Goal: Task Accomplishment & Management: Complete application form

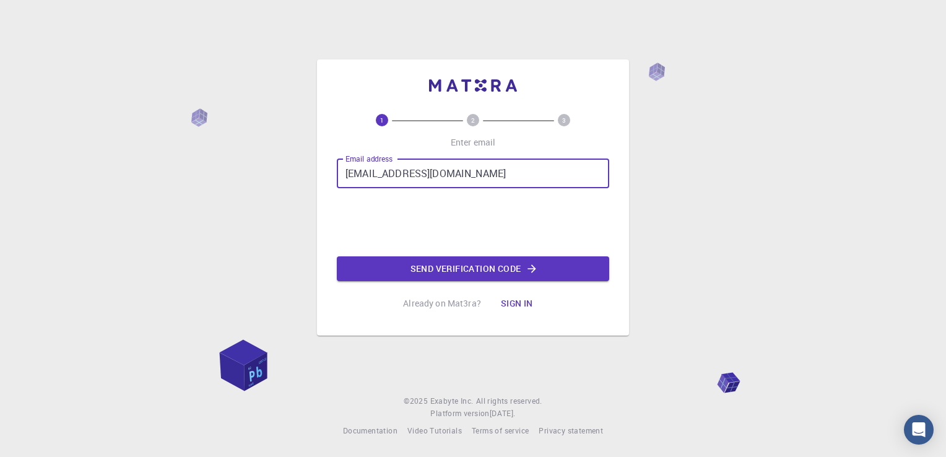
click at [401, 177] on input "[EMAIL_ADDRESS][DOMAIN_NAME]" at bounding box center [473, 173] width 272 height 30
type input "[EMAIL_ADDRESS][DOMAIN_NAME]"
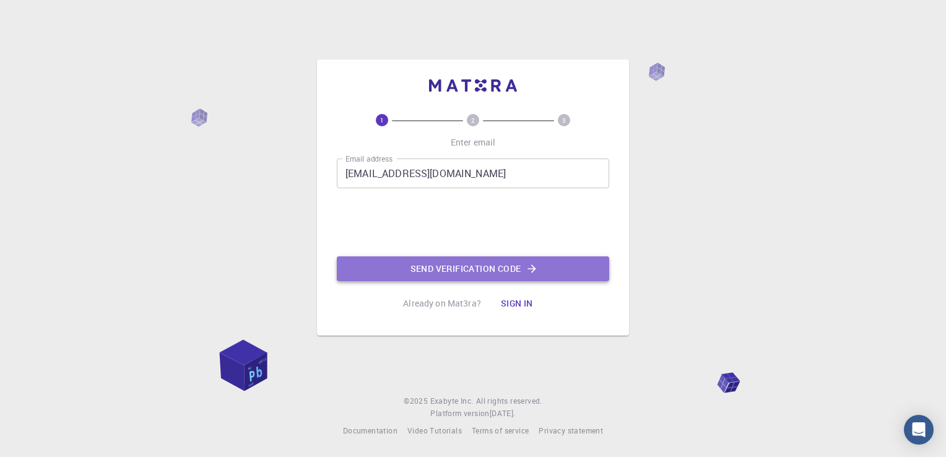
click at [407, 266] on button "Send verification code" at bounding box center [473, 268] width 272 height 25
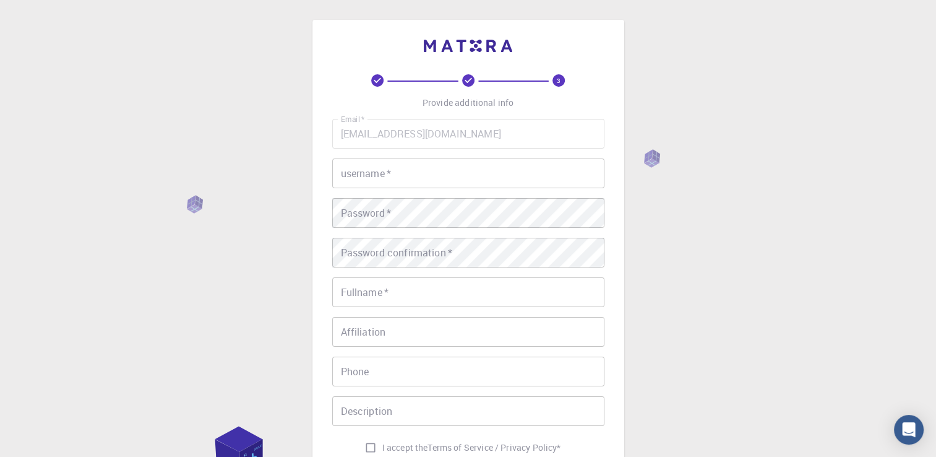
click at [401, 182] on input "username   *" at bounding box center [468, 173] width 272 height 30
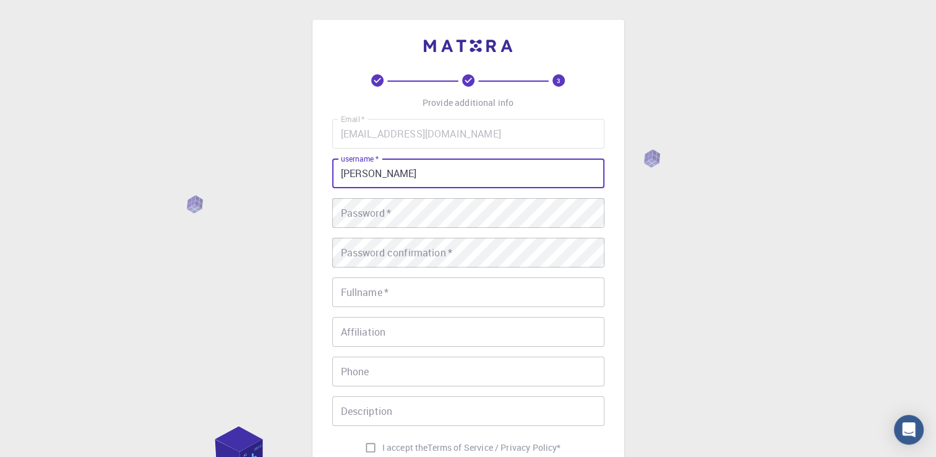
type input "[PERSON_NAME]"
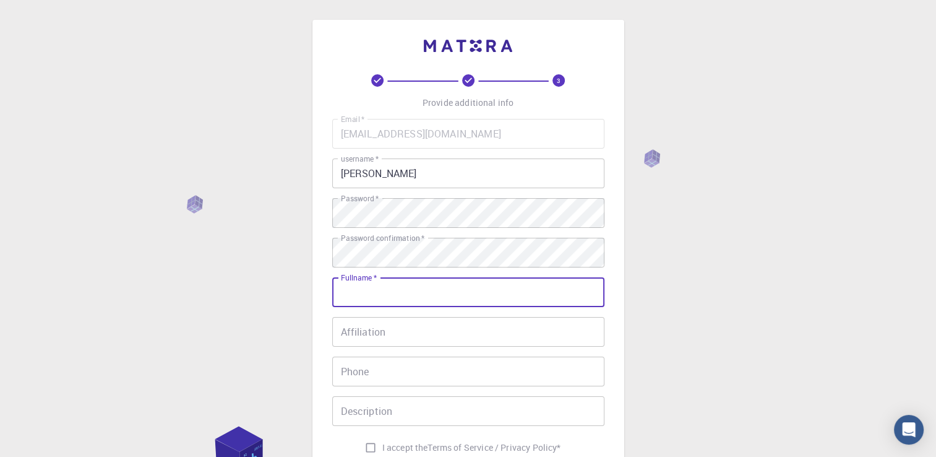
click at [525, 297] on input "Fullname   *" at bounding box center [468, 292] width 272 height 30
type input "[PERSON_NAME]"
type input "[PHONE_NUMBER]"
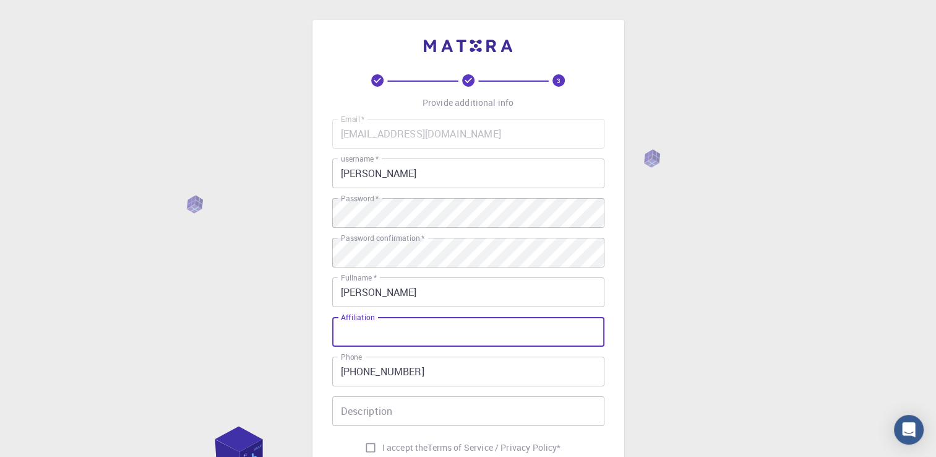
click at [443, 331] on input "Affiliation" at bounding box center [468, 332] width 272 height 30
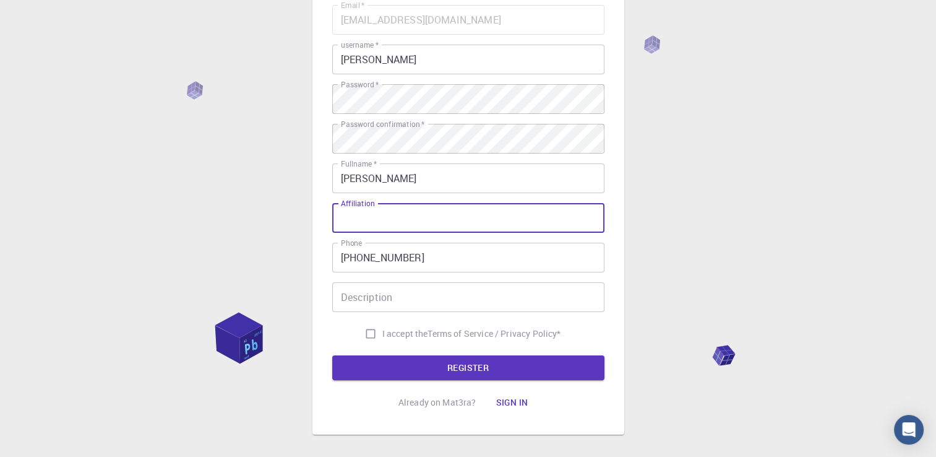
scroll to position [133, 0]
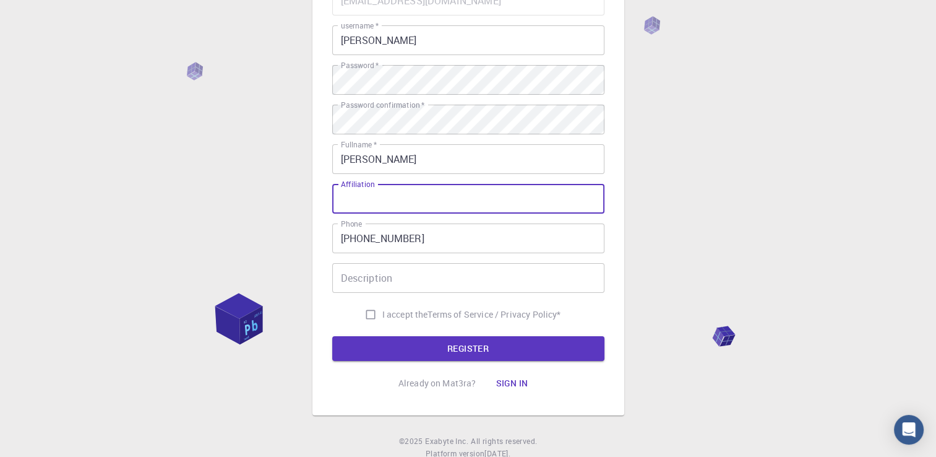
click at [367, 319] on input "I accept the Terms of Service / Privacy Policy *" at bounding box center [371, 315] width 24 height 24
checkbox input "true"
click at [456, 199] on input "Affiliation" at bounding box center [468, 199] width 272 height 30
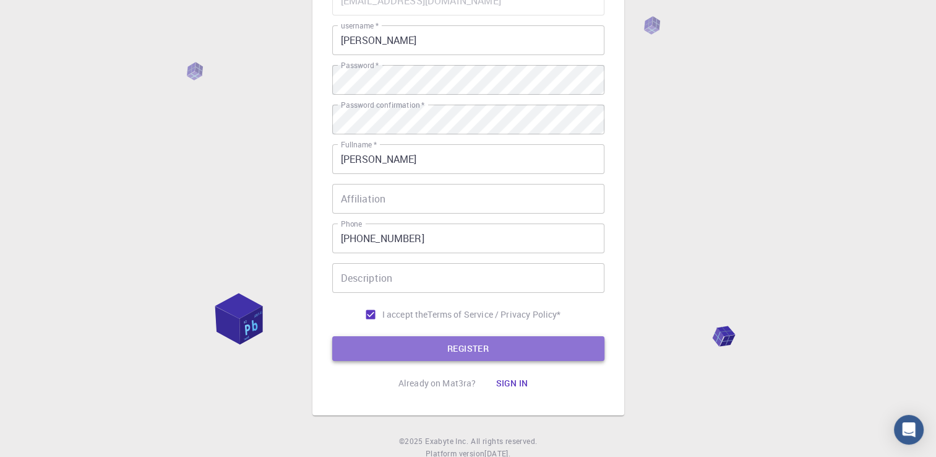
click at [522, 350] on button "REGISTER" at bounding box center [468, 348] width 272 height 25
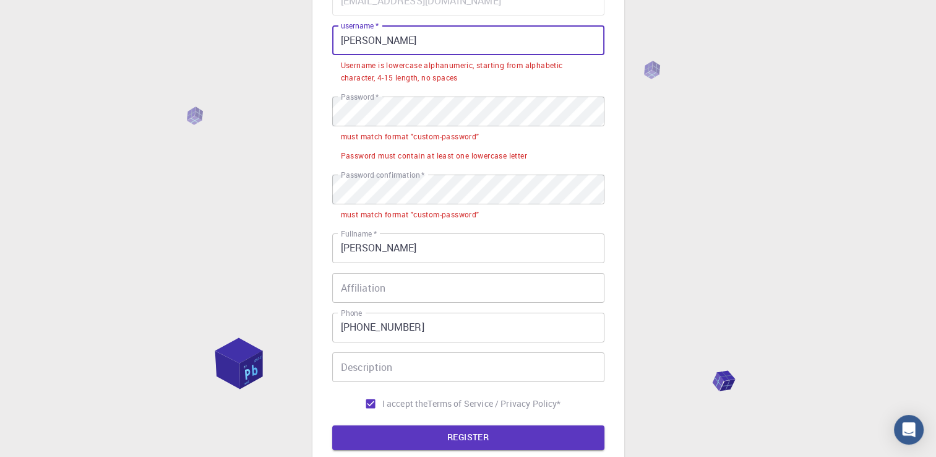
click at [390, 51] on input "[PERSON_NAME]" at bounding box center [468, 40] width 272 height 30
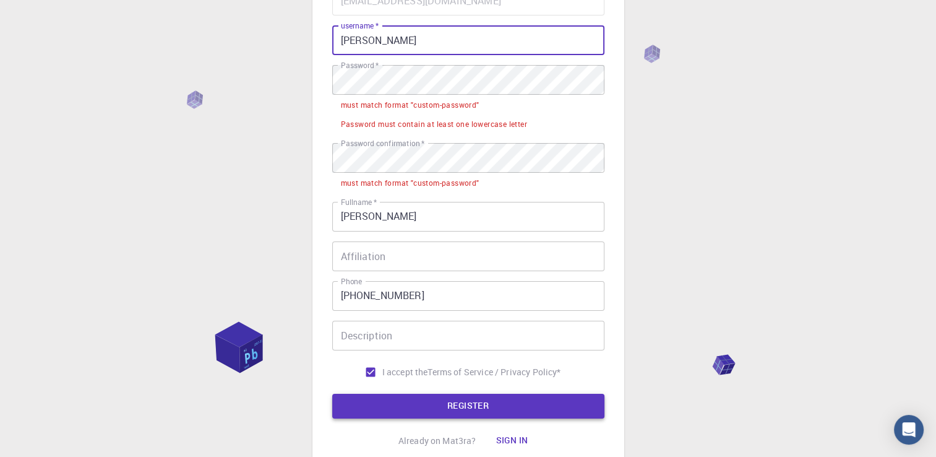
type input "Ritesh Antil"
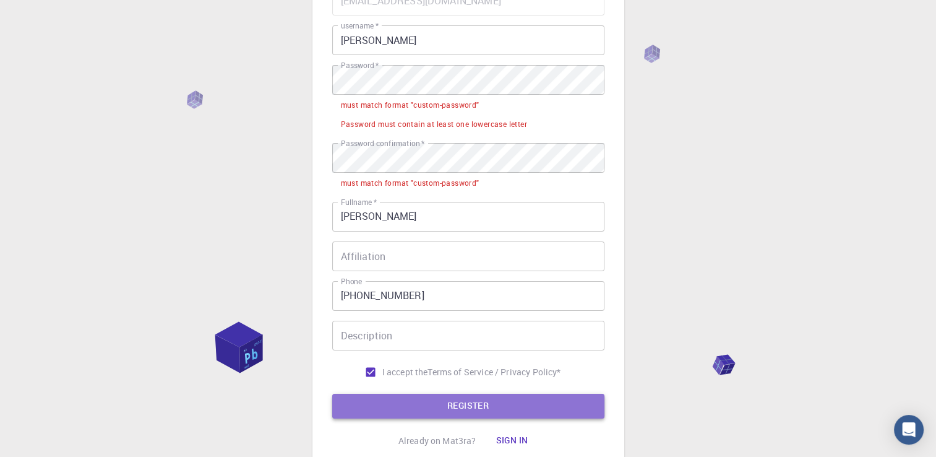
click at [500, 413] on button "REGISTER" at bounding box center [468, 406] width 272 height 25
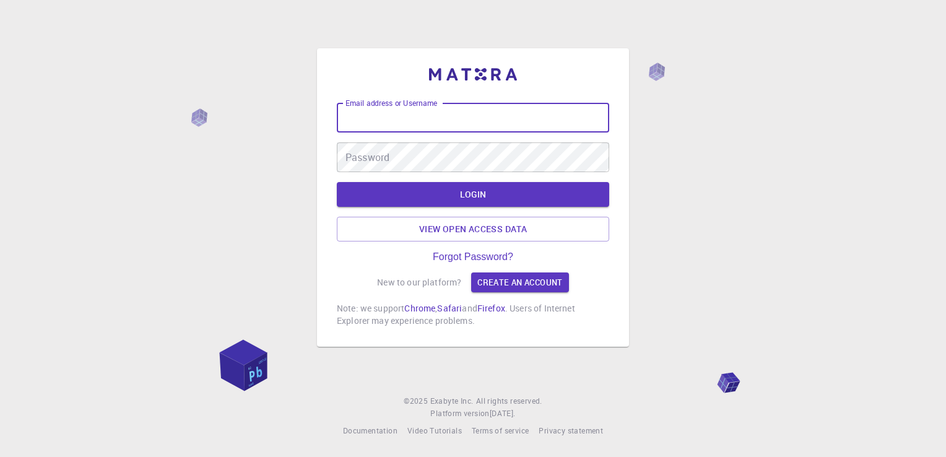
click at [457, 115] on input "Email address or Username" at bounding box center [473, 118] width 272 height 30
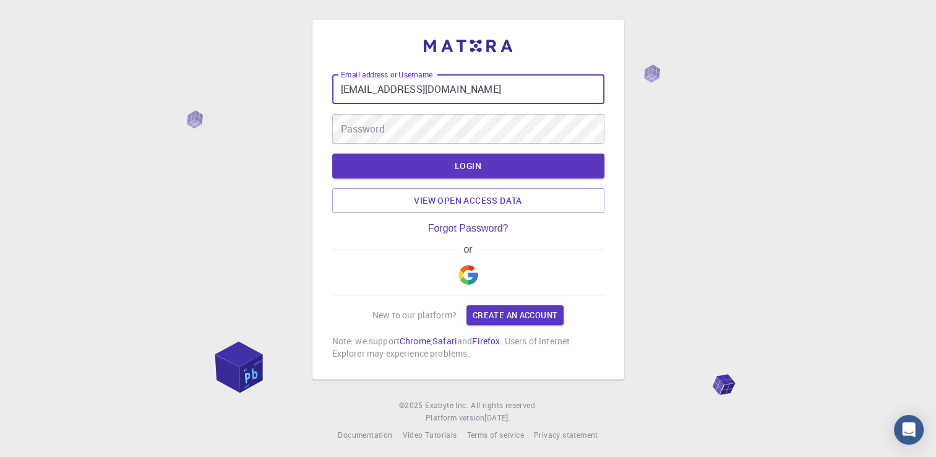
click at [396, 93] on input "[EMAIL_ADDRESS][DOMAIN_NAME]" at bounding box center [468, 89] width 272 height 30
type input "[EMAIL_ADDRESS][DOMAIN_NAME]"
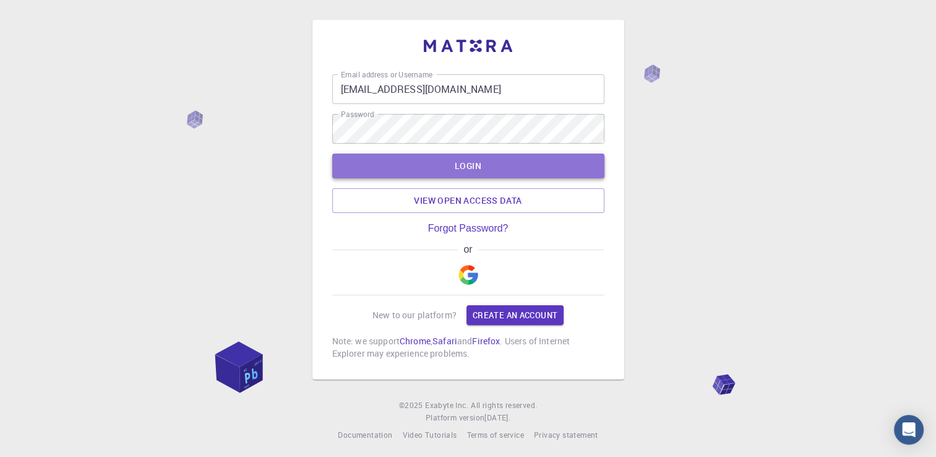
click at [465, 171] on button "LOGIN" at bounding box center [468, 166] width 272 height 25
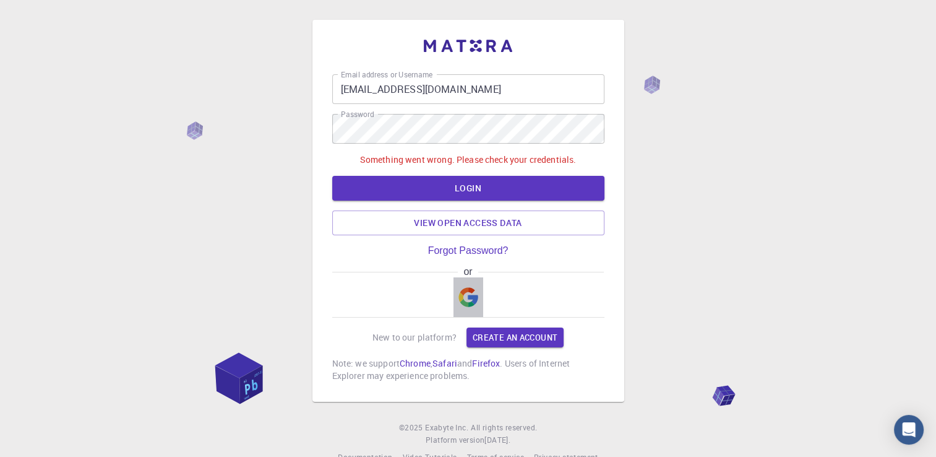
click at [469, 300] on img "button" at bounding box center [469, 297] width 20 height 20
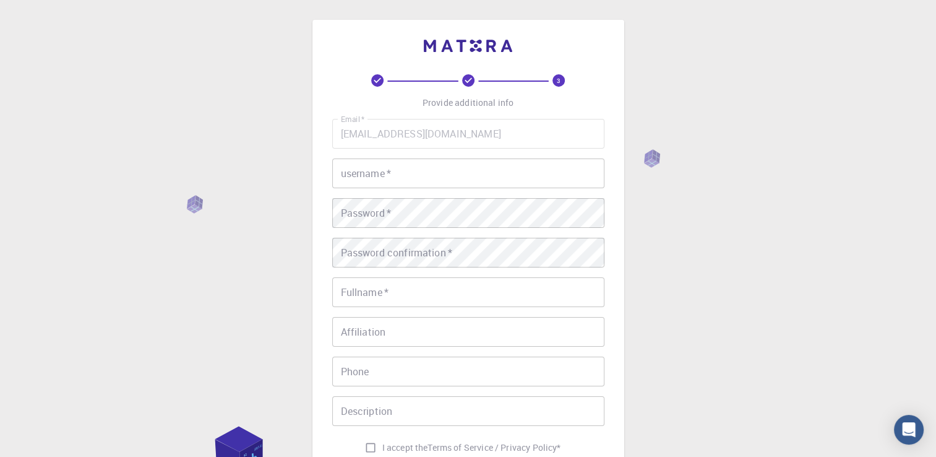
click at [436, 173] on input "username   *" at bounding box center [468, 173] width 272 height 30
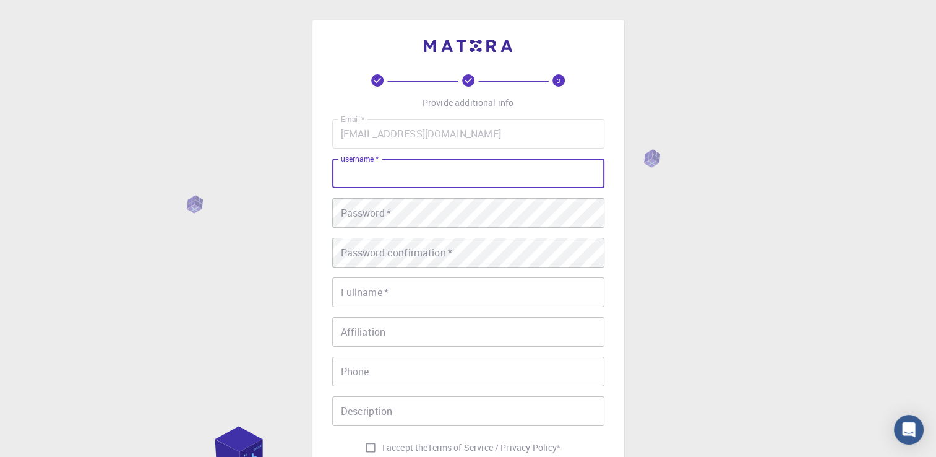
type input "[PERSON_NAME]"
type input "[PHONE_NUMBER]"
type input "[PERSON_NAME]"
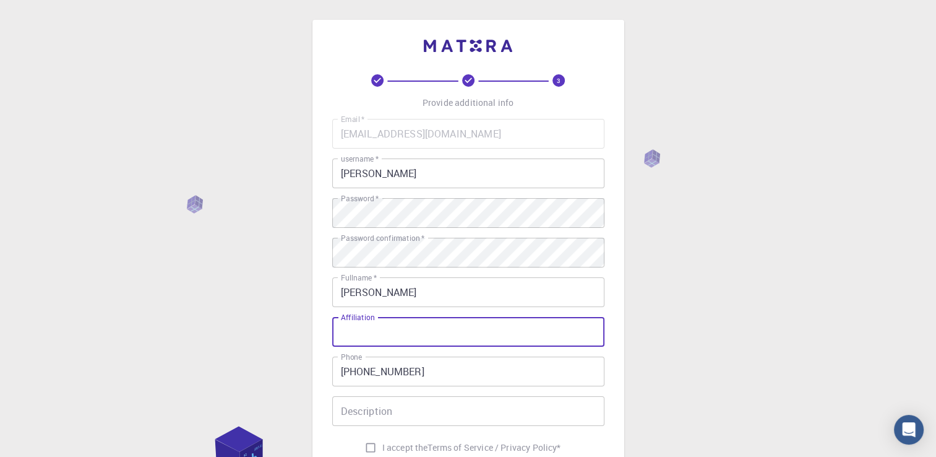
click at [563, 326] on input "Affiliation" at bounding box center [468, 332] width 272 height 30
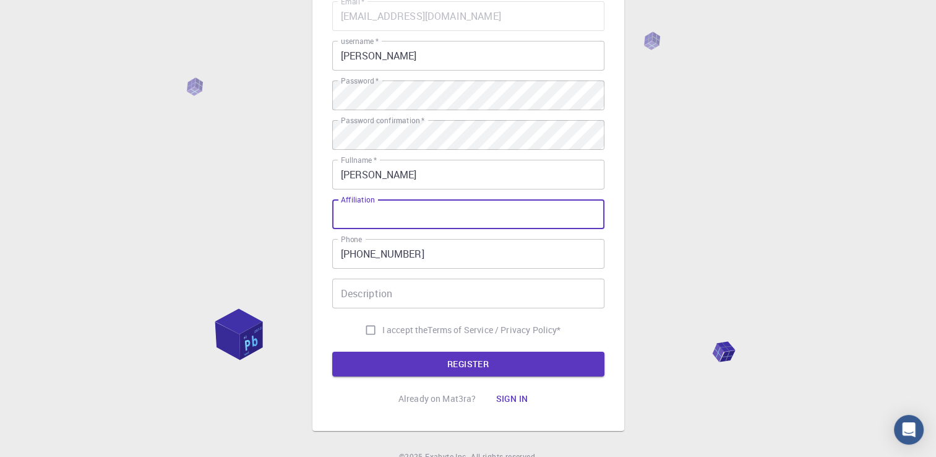
scroll to position [116, 0]
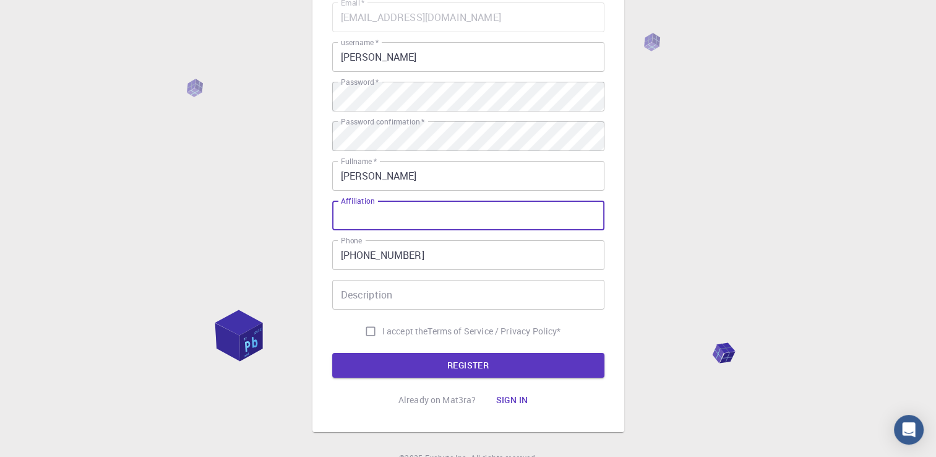
click at [366, 328] on input "I accept the Terms of Service / Privacy Policy *" at bounding box center [371, 331] width 24 height 24
checkbox input "true"
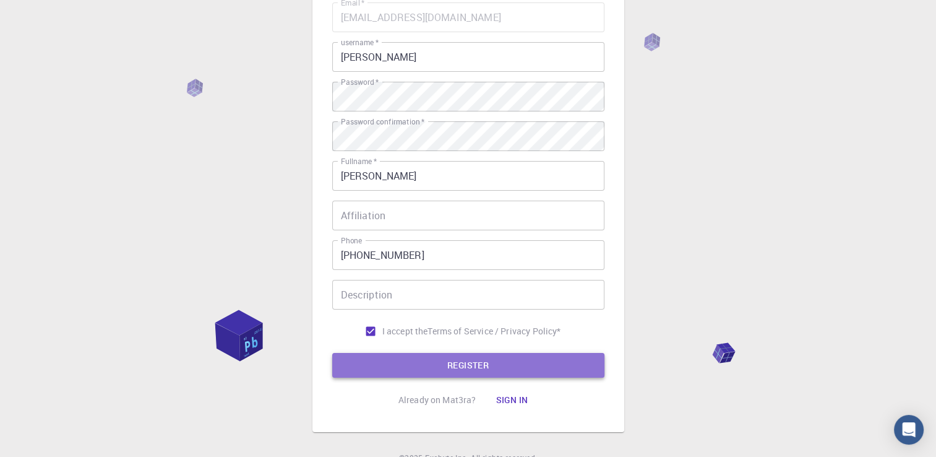
click at [416, 369] on button "REGISTER" at bounding box center [468, 365] width 272 height 25
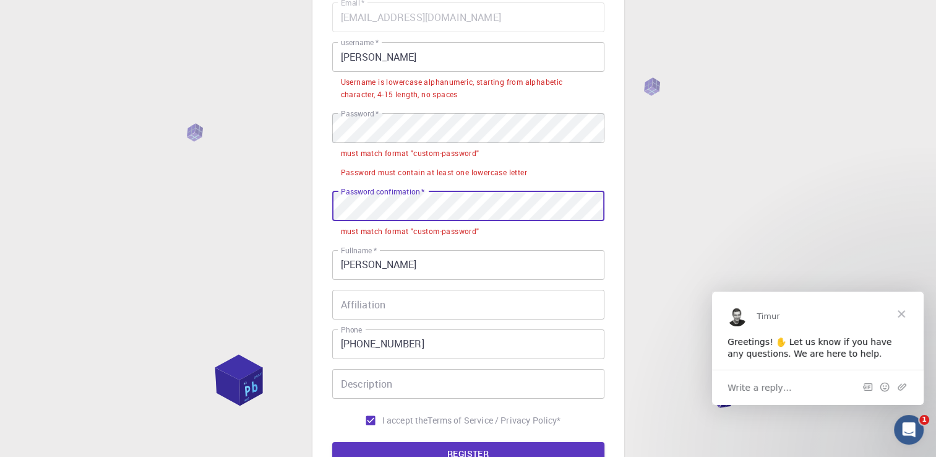
scroll to position [0, 0]
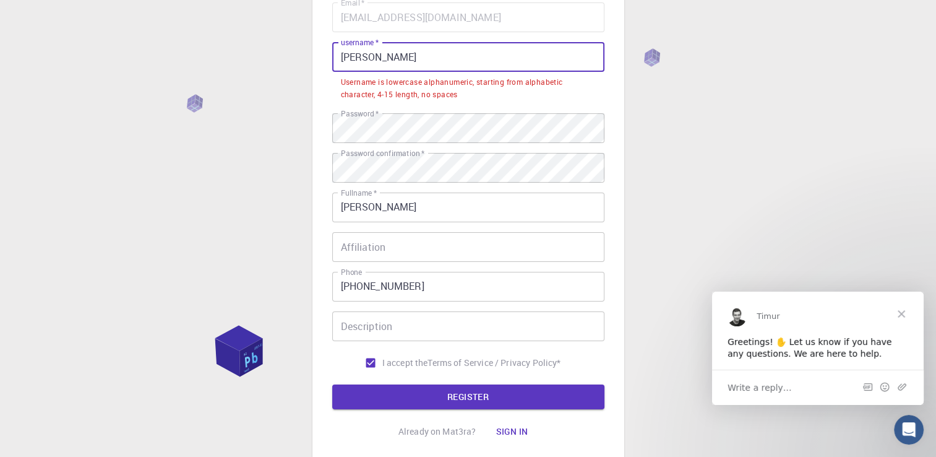
click at [348, 63] on input "[PERSON_NAME]" at bounding box center [468, 57] width 272 height 30
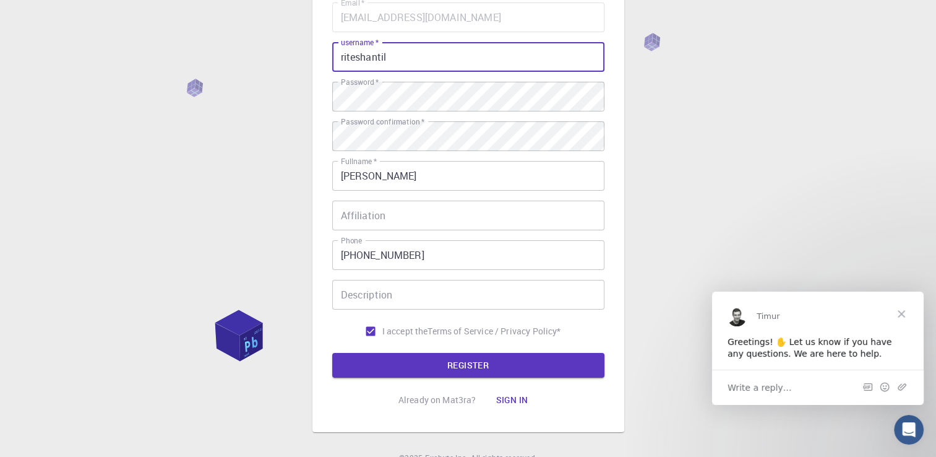
type input "riteshantil"
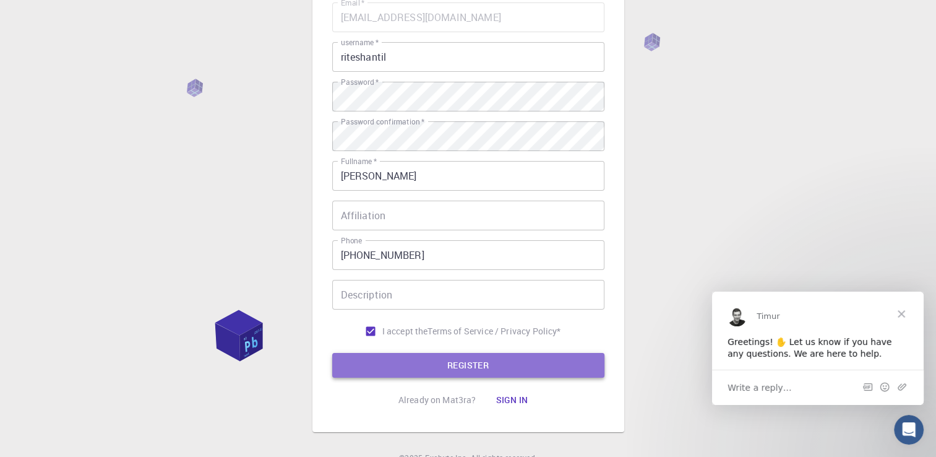
click at [508, 360] on button "REGISTER" at bounding box center [468, 365] width 272 height 25
click at [470, 361] on button "REGISTER" at bounding box center [468, 365] width 272 height 25
click at [524, 365] on button "REGISTER" at bounding box center [468, 365] width 272 height 25
click at [551, 368] on button "REGISTER" at bounding box center [468, 365] width 272 height 25
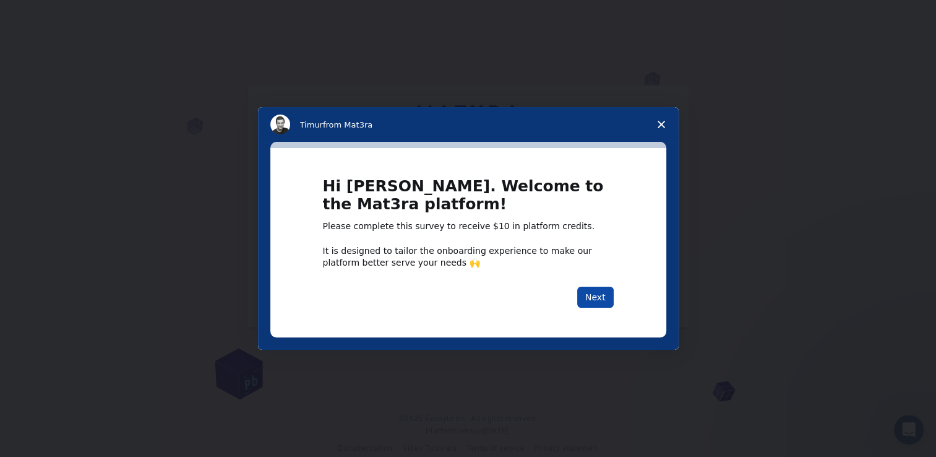
click at [605, 296] on button "Next" at bounding box center [595, 297] width 37 height 21
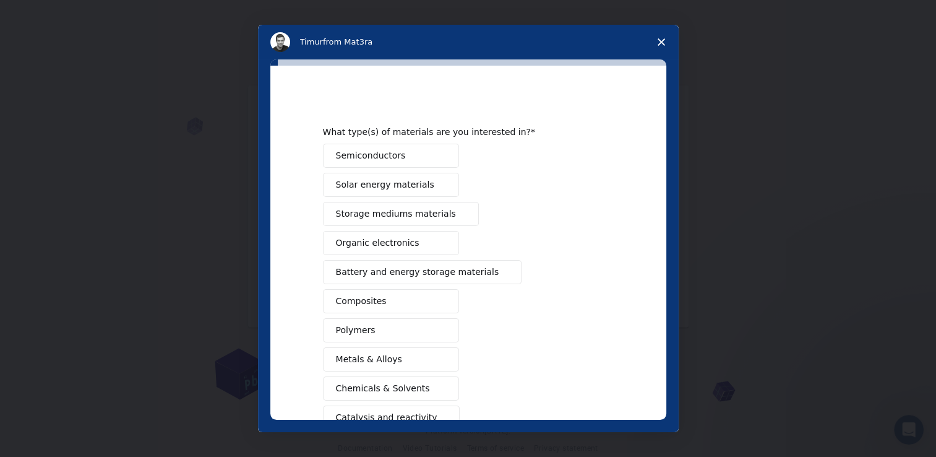
click at [398, 155] on button "Semiconductors" at bounding box center [391, 156] width 136 height 24
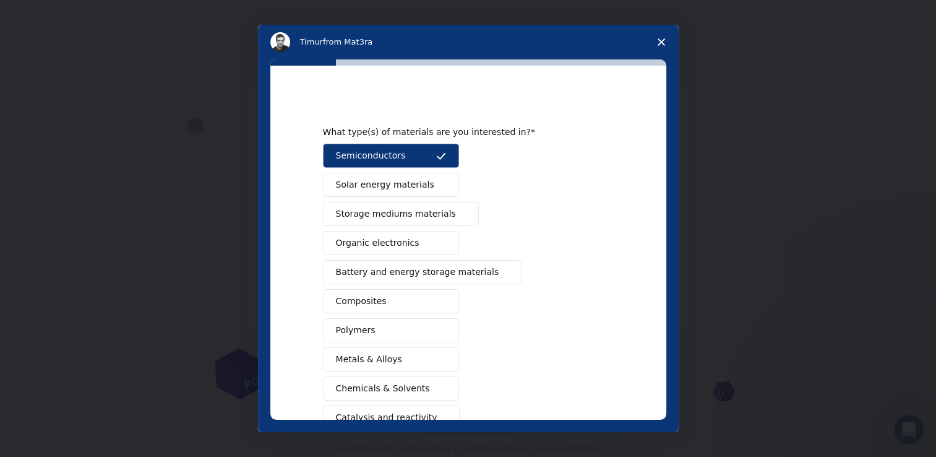
click at [391, 357] on span "Metals & Alloys" at bounding box center [369, 359] width 66 height 13
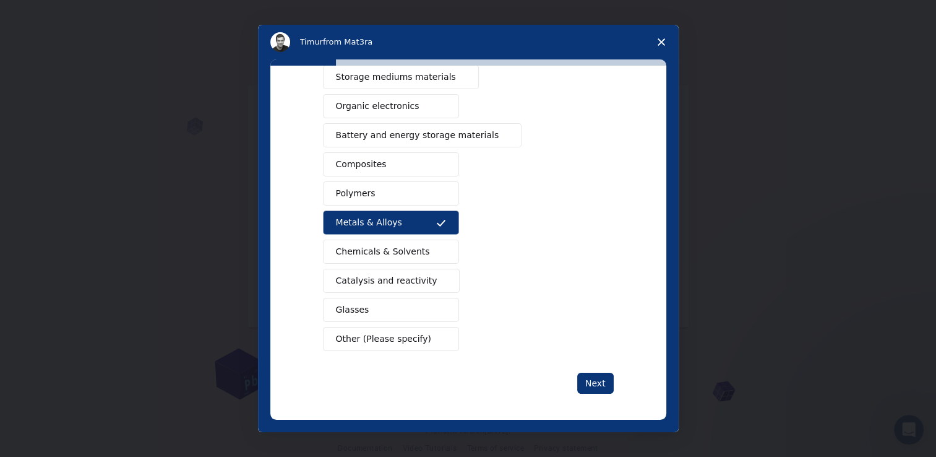
click at [434, 132] on span "Battery and energy storage materials" at bounding box center [417, 135] width 163 height 13
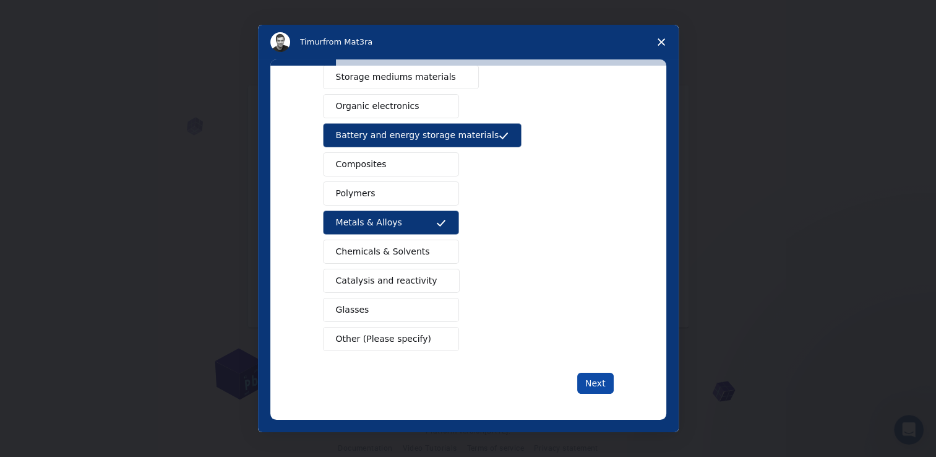
click at [602, 375] on button "Next" at bounding box center [595, 383] width 37 height 21
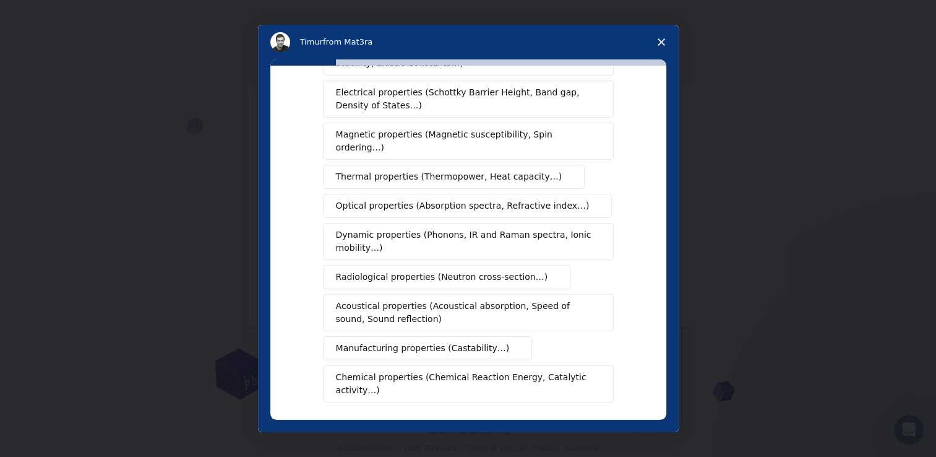
scroll to position [74, 0]
click at [404, 270] on span "Radiological properties (Neutron cross-section…)" at bounding box center [442, 276] width 212 height 13
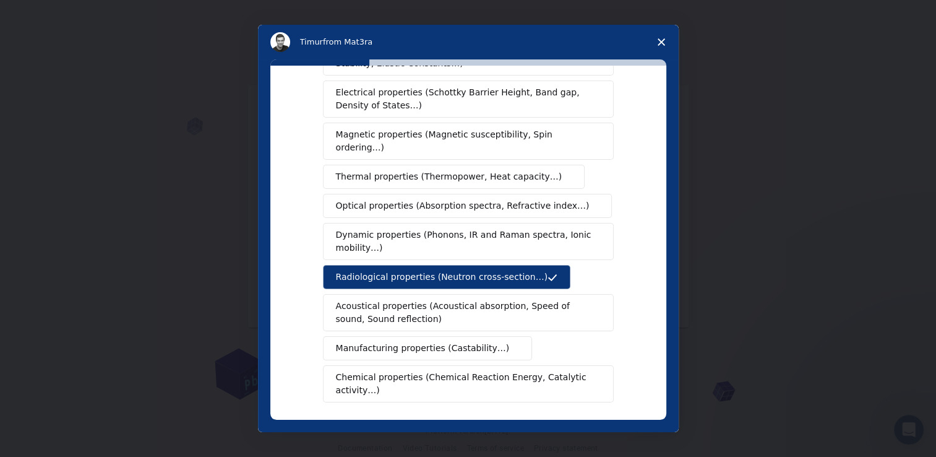
click at [381, 228] on span "Dynamic properties (Phonons, IR and Raman spectra, Ionic mobility…)" at bounding box center [464, 241] width 257 height 26
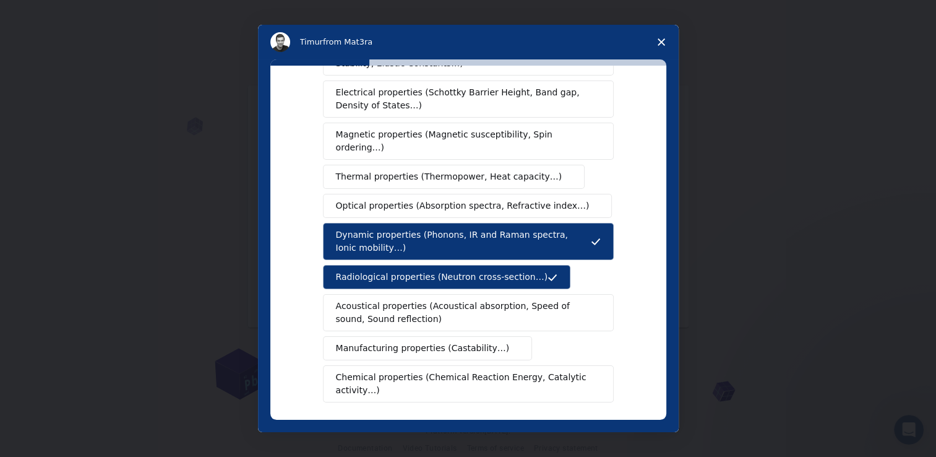
click at [381, 228] on span "Dynamic properties (Phonons, IR and Raman spectra, Ionic mobility…)" at bounding box center [463, 241] width 255 height 26
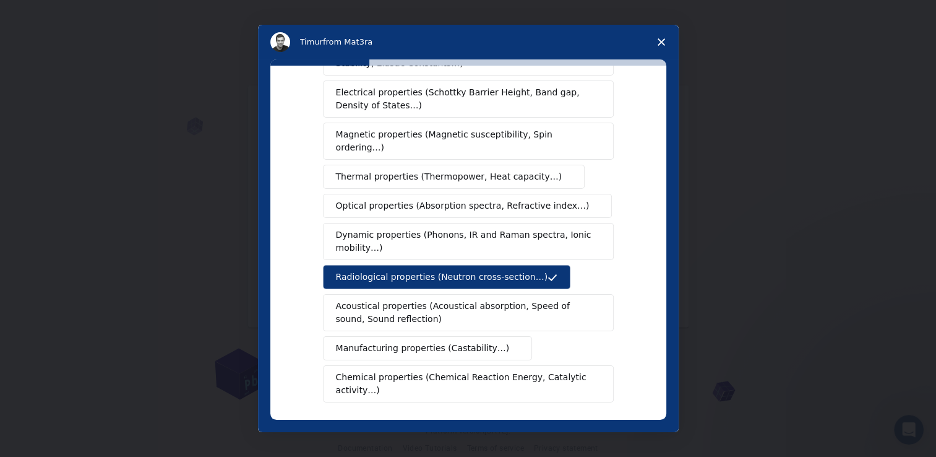
click at [381, 228] on span "Dynamic properties (Phonons, IR and Raman spectra, Ionic mobility…)" at bounding box center [464, 241] width 257 height 26
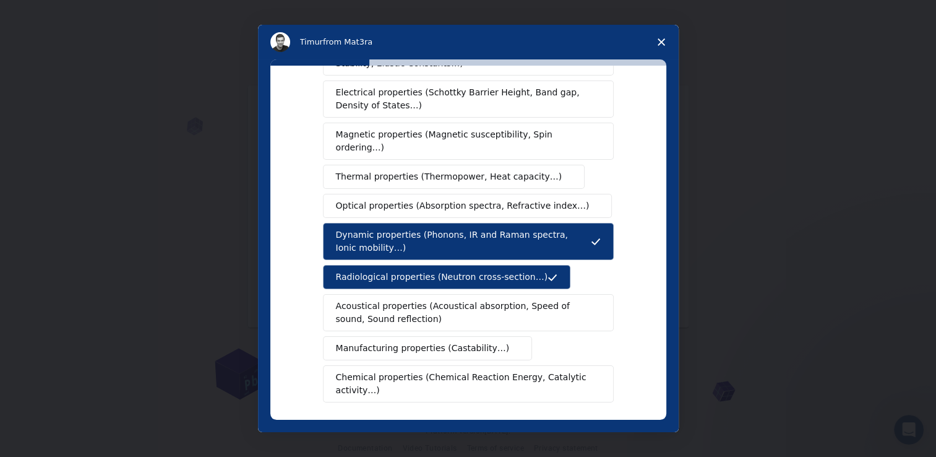
click at [381, 228] on span "Dynamic properties (Phonons, IR and Raman spectra, Ionic mobility…)" at bounding box center [463, 241] width 255 height 26
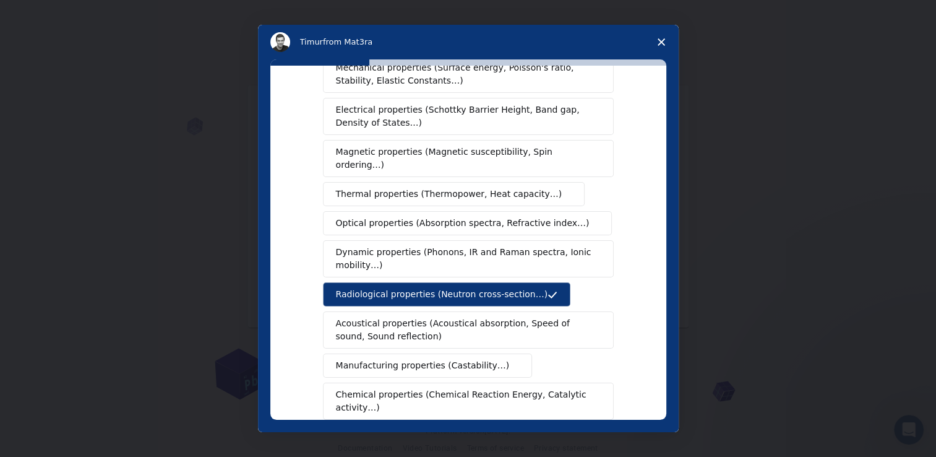
scroll to position [52, 0]
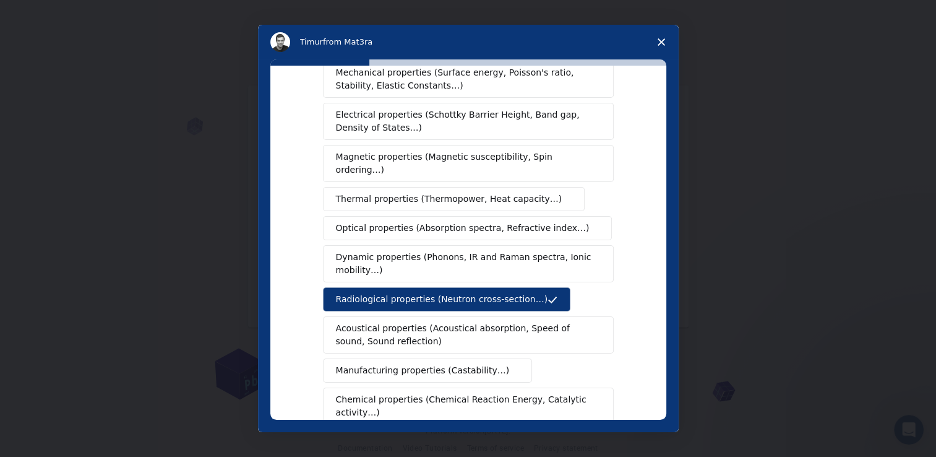
click at [428, 160] on span "Magnetic properties (Magnetic susceptibility, Spin ordering…)" at bounding box center [464, 163] width 256 height 26
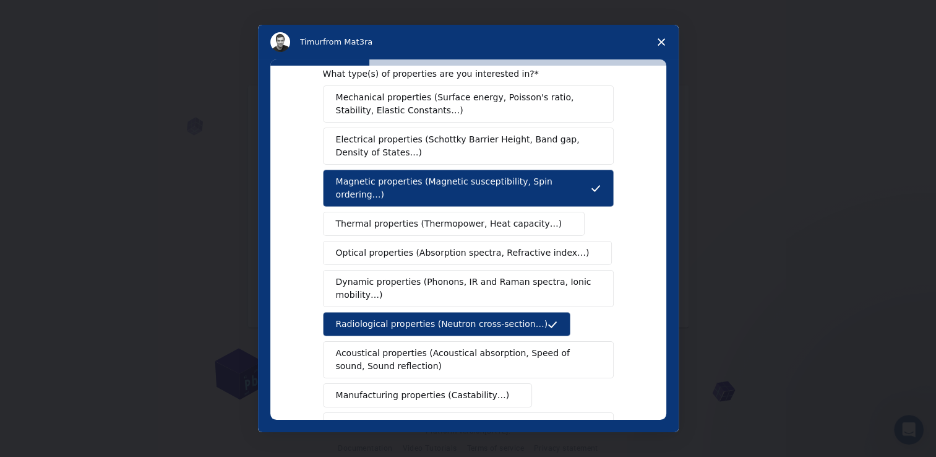
scroll to position [21, 0]
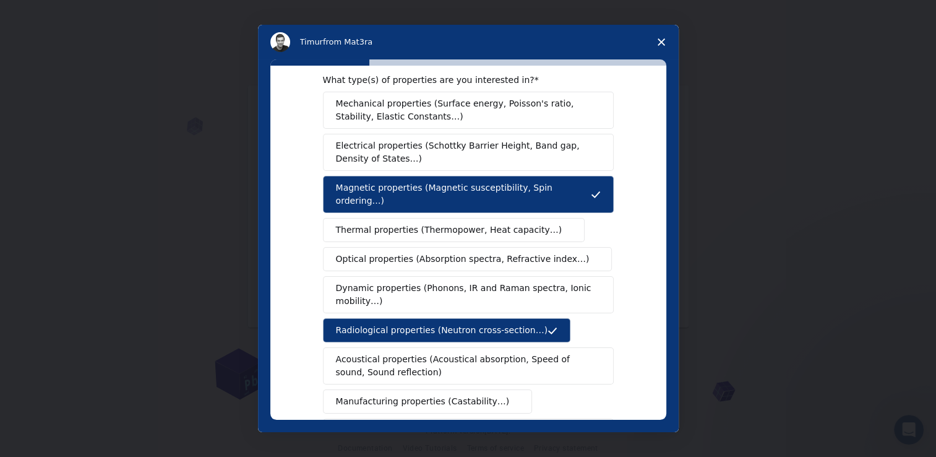
click at [406, 155] on span "Electrical properties (Schottky Barrier Height, Band gap, Density of States…)" at bounding box center [464, 152] width 257 height 26
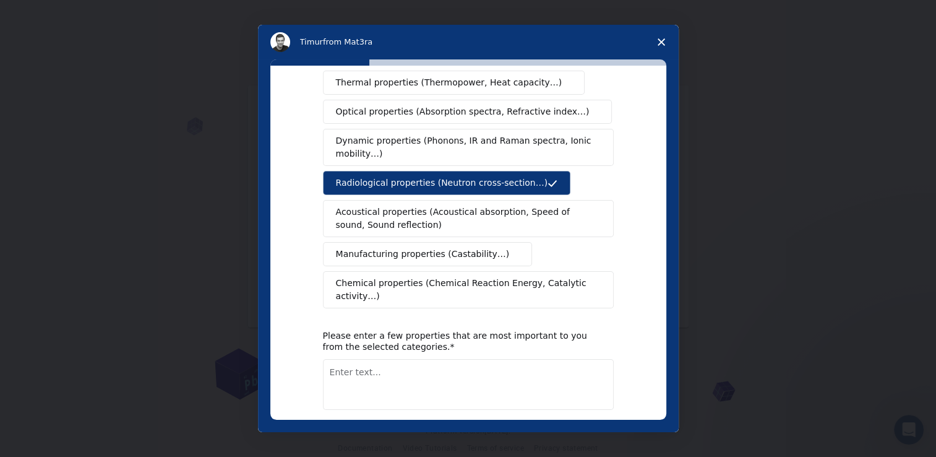
scroll to position [170, 0]
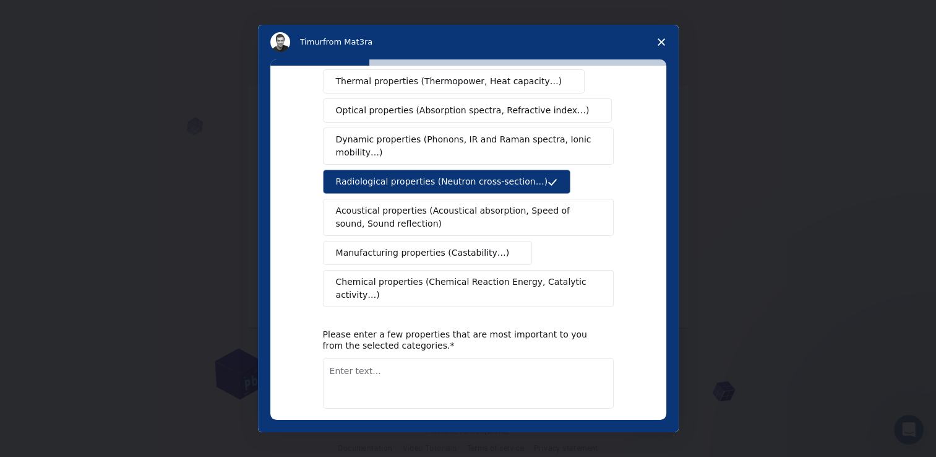
click at [512, 274] on button "Chemical properties (Chemical Reaction Energy, Catalytic activity…)" at bounding box center [468, 288] width 291 height 37
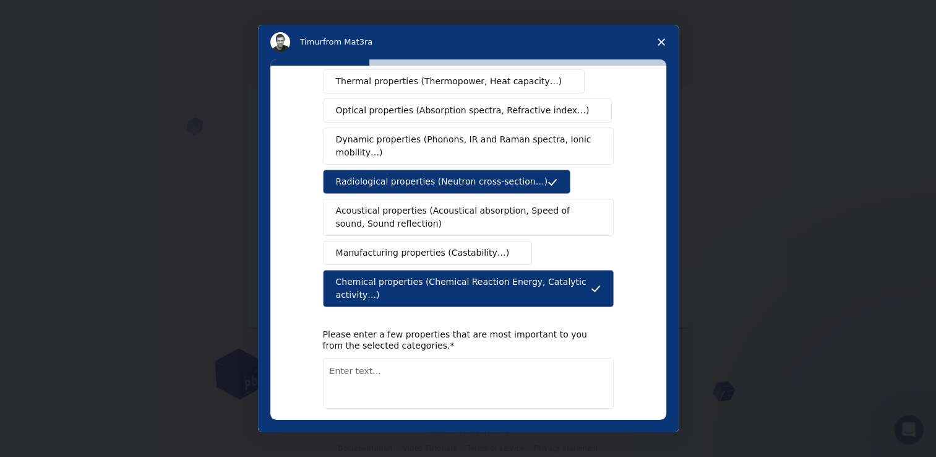
click at [508, 204] on span "Acoustical properties (Acoustical absorption, Speed of sound, Sound reflection)" at bounding box center [464, 217] width 257 height 26
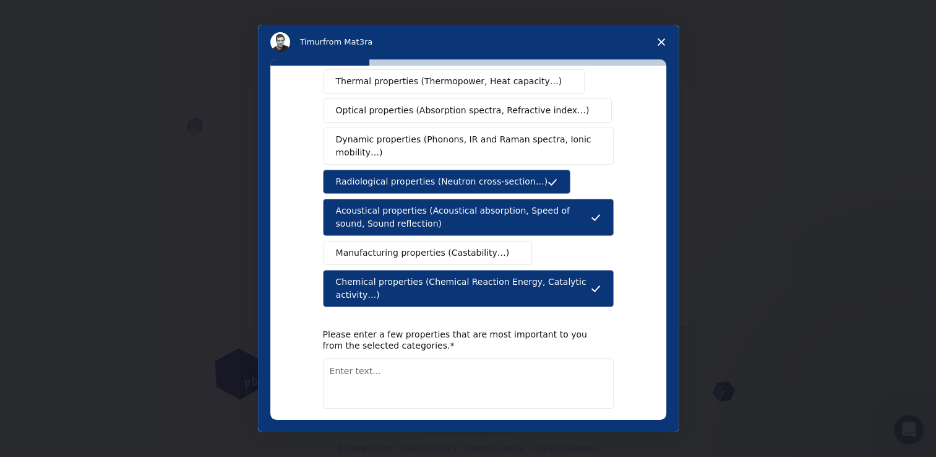
click at [590, 430] on button "Next" at bounding box center [595, 440] width 37 height 21
click at [495, 368] on textarea "Enter text..." at bounding box center [468, 383] width 291 height 51
type textarea "yes"
click at [587, 430] on button "Next" at bounding box center [595, 440] width 37 height 21
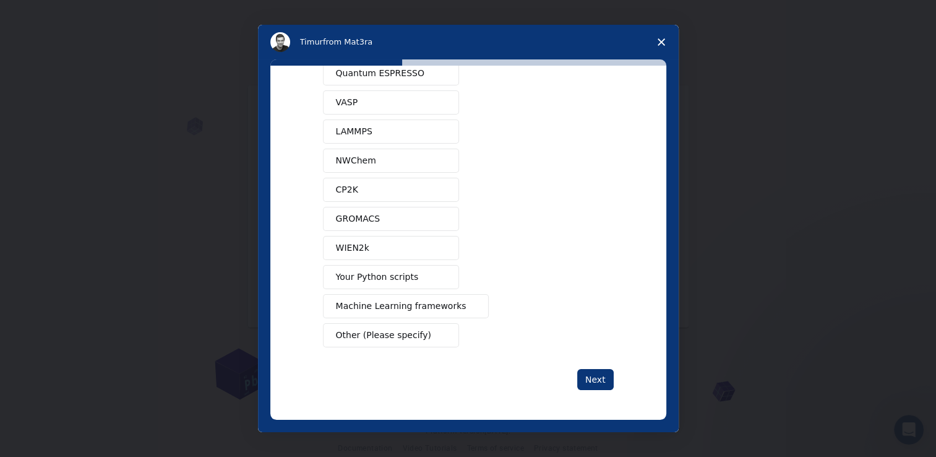
scroll to position [0, 0]
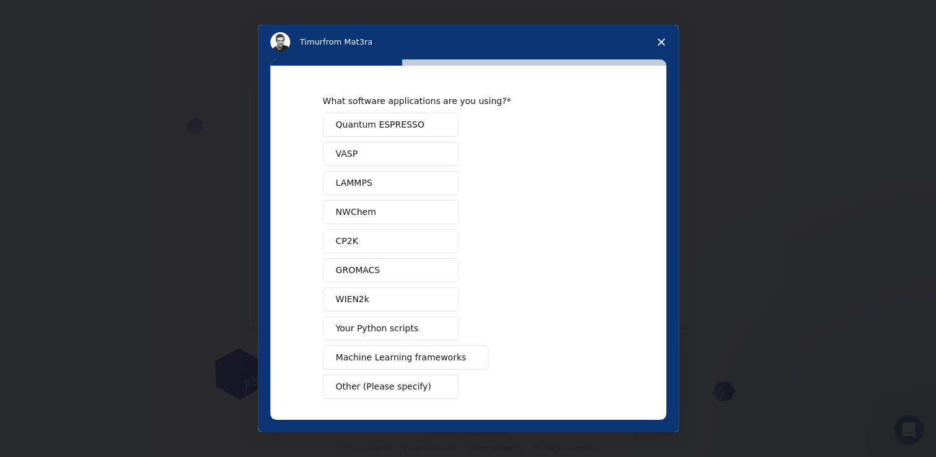
click at [420, 353] on span "Machine Learning frameworks" at bounding box center [401, 357] width 131 height 13
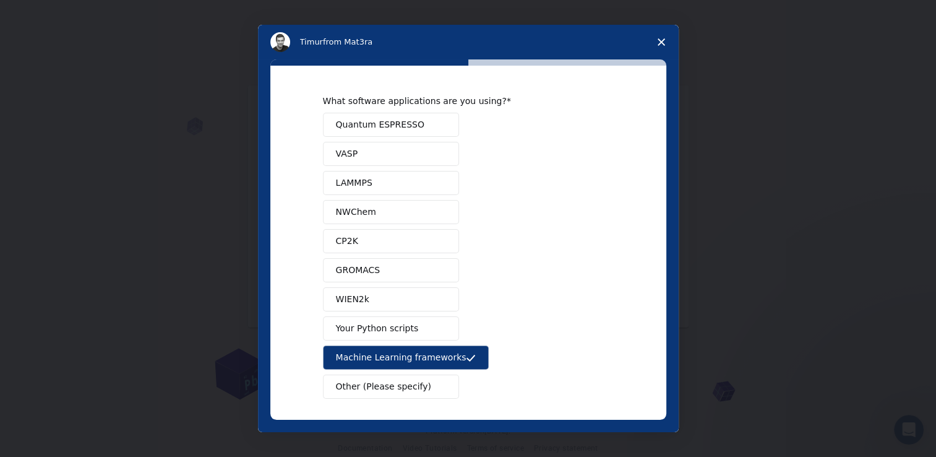
scroll to position [48, 0]
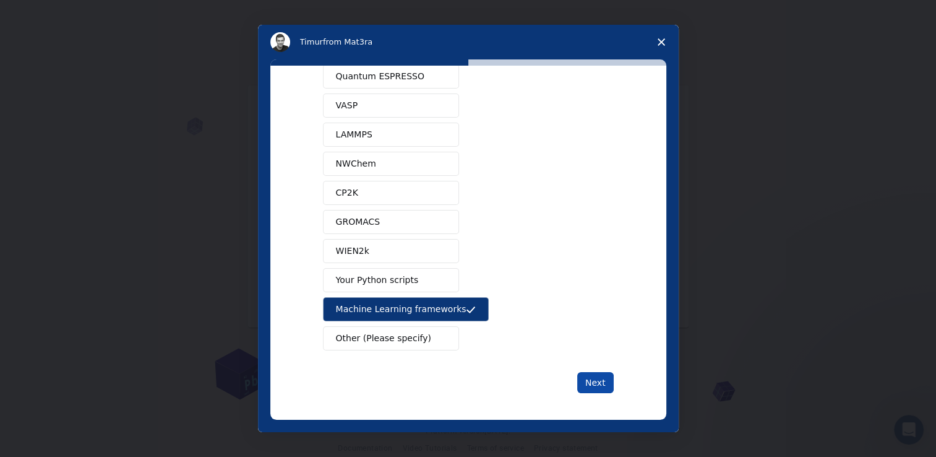
click at [603, 386] on button "Next" at bounding box center [595, 382] width 37 height 21
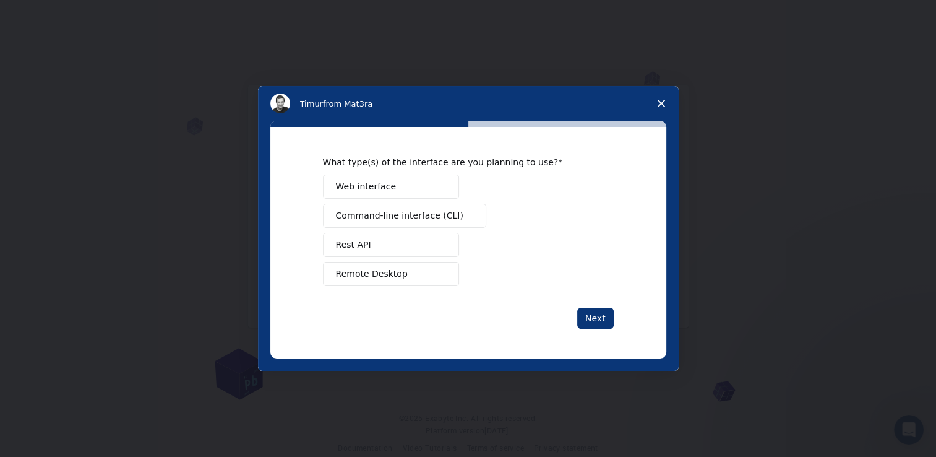
click at [369, 189] on span "Web interface" at bounding box center [366, 186] width 60 height 13
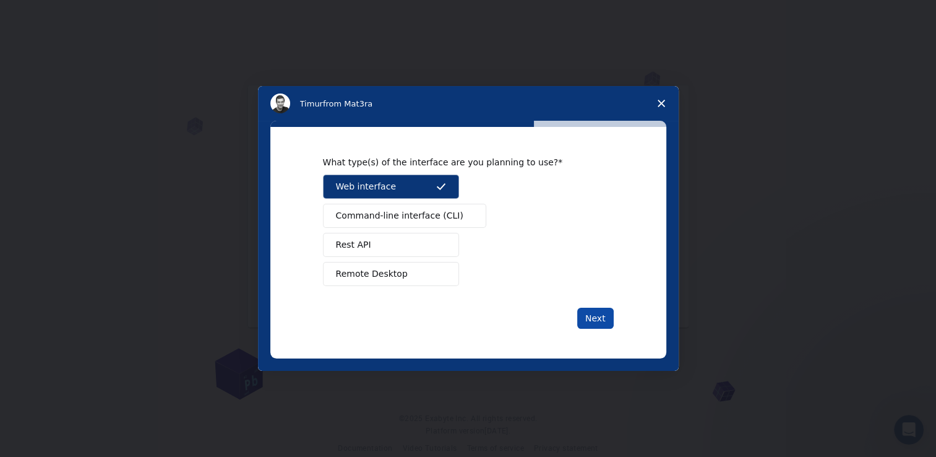
click at [600, 315] on button "Next" at bounding box center [595, 318] width 37 height 21
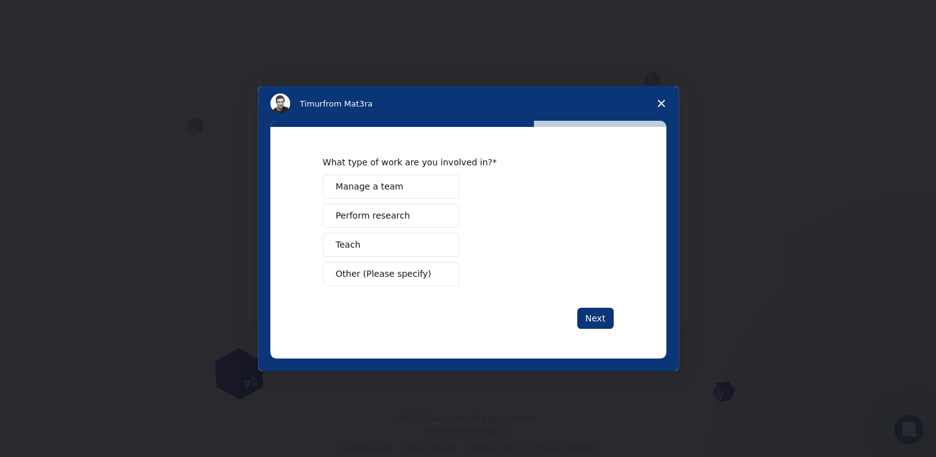
click at [405, 220] on button "Perform research" at bounding box center [391, 216] width 136 height 24
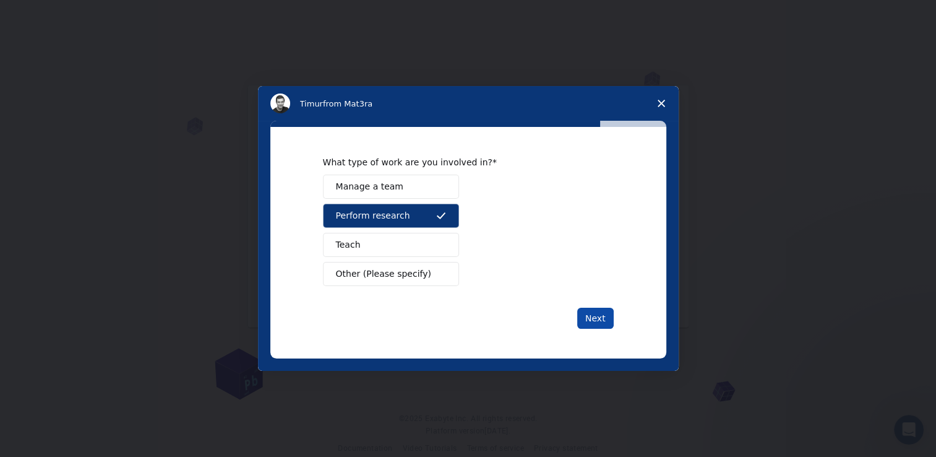
click at [593, 317] on button "Next" at bounding box center [595, 318] width 37 height 21
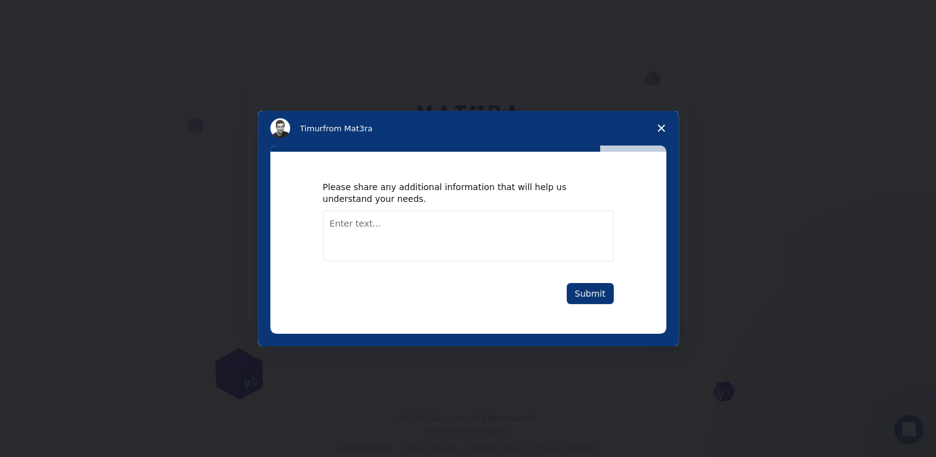
click at [545, 239] on textarea "Enter text..." at bounding box center [468, 235] width 291 height 51
